Goal: Task Accomplishment & Management: Use online tool/utility

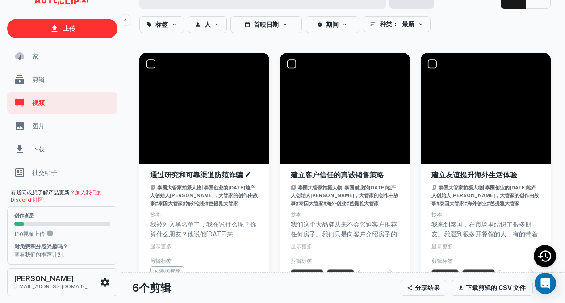
scroll to position [333, 0]
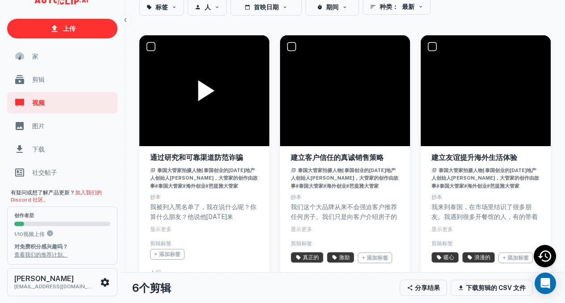
click at [219, 90] on icon at bounding box center [204, 91] width 36 height 36
click at [211, 100] on icon at bounding box center [204, 90] width 18 height 21
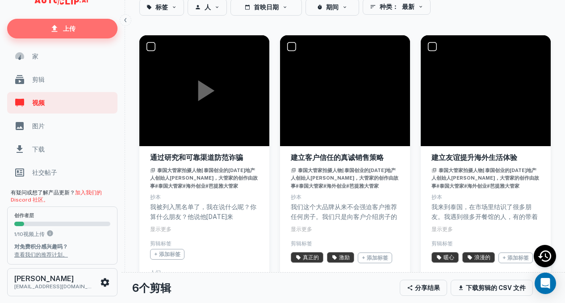
click at [65, 29] on font "上传" at bounding box center [69, 28] width 12 height 7
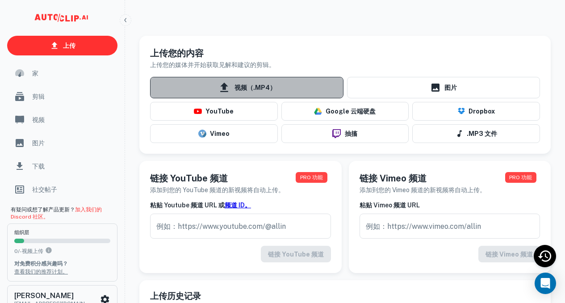
click at [262, 92] on font "视频（.MP4）" at bounding box center [255, 87] width 42 height 11
click at [0, 0] on input "视频（.MP4）" at bounding box center [0, 0] width 0 height 0
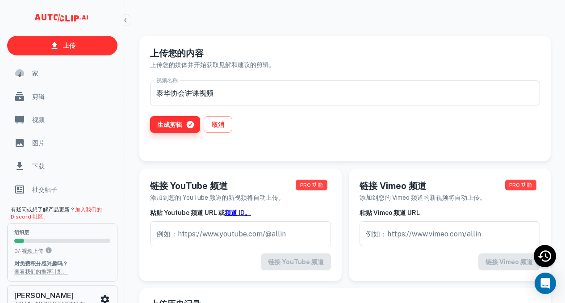
click at [166, 122] on font "生成剪辑" at bounding box center [169, 124] width 25 height 7
